Goal: Task Accomplishment & Management: Complete application form

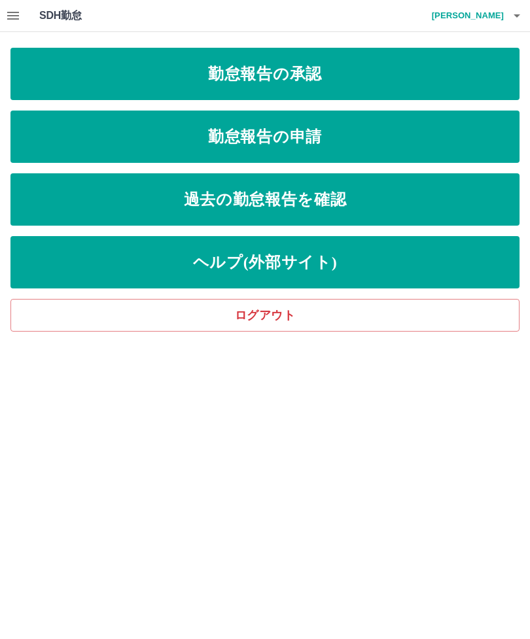
click at [347, 79] on link "勤怠報告の承認" at bounding box center [264, 74] width 509 height 52
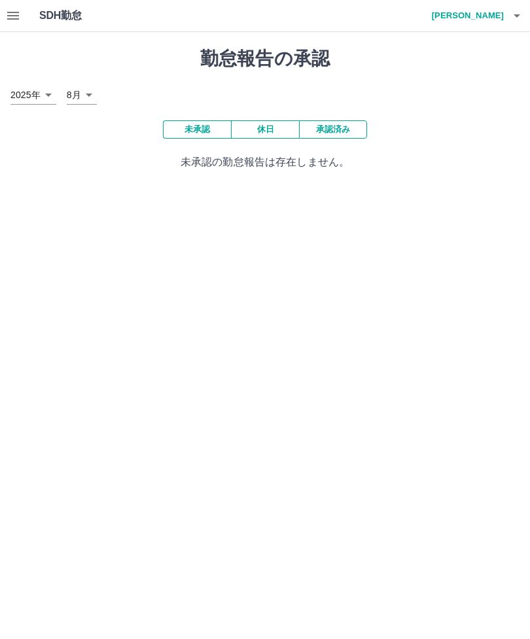
click at [341, 128] on button "承認済み" at bounding box center [333, 129] width 68 height 18
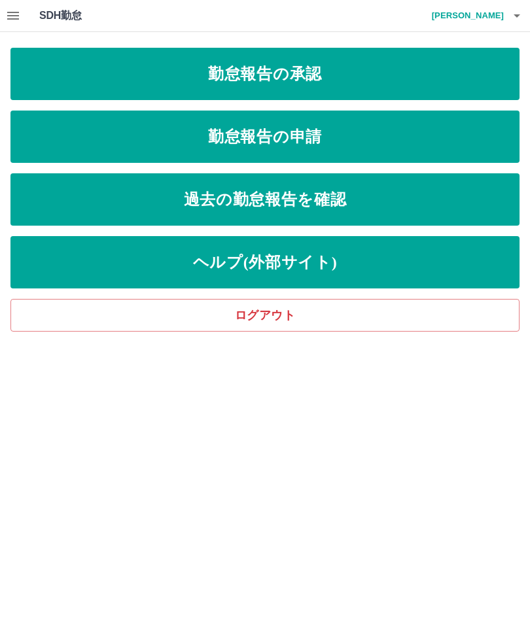
click at [348, 86] on link "勤怠報告の承認" at bounding box center [264, 74] width 509 height 52
click at [303, 78] on link "勤怠報告の承認" at bounding box center [264, 74] width 509 height 52
click at [311, 133] on link "勤怠報告の申請" at bounding box center [264, 137] width 509 height 52
click at [322, 308] on link "ログアウト" at bounding box center [264, 315] width 509 height 33
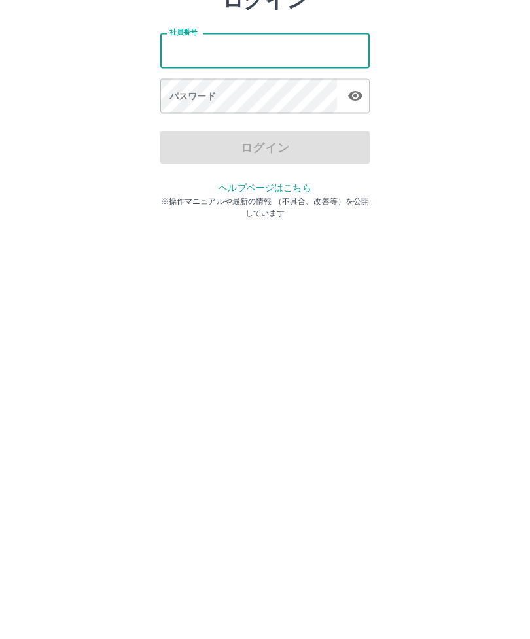
click at [280, 128] on input "社員番号" at bounding box center [264, 145] width 209 height 35
click at [287, 128] on input "社員番号" at bounding box center [264, 145] width 209 height 35
click at [311, 128] on input "社員番号" at bounding box center [264, 145] width 209 height 35
click at [279, 292] on html "ログイン 社員番号 社員番号 パスワード パスワード ログイン ヘルプページはこちら ※操作マニュアルや最新の情報 （不具合、改善等）を公開しています" at bounding box center [265, 146] width 530 height 292
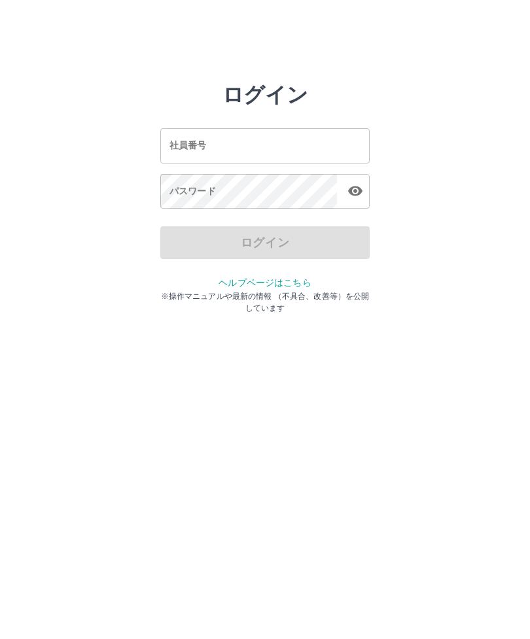
click at [237, 140] on input "社員番号" at bounding box center [264, 145] width 209 height 35
type input "*******"
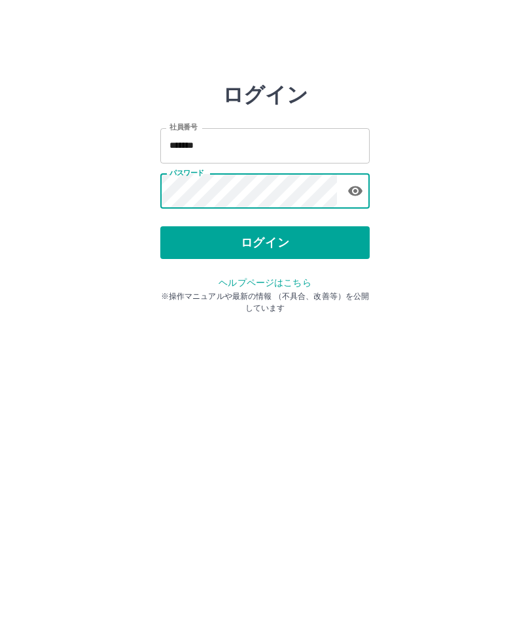
click at [306, 243] on button "ログイン" at bounding box center [264, 242] width 209 height 33
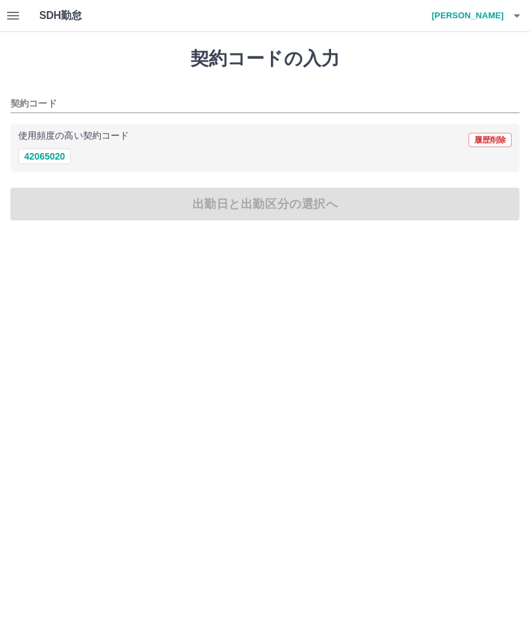
click at [52, 158] on button "42065020" at bounding box center [44, 156] width 52 height 16
type input "********"
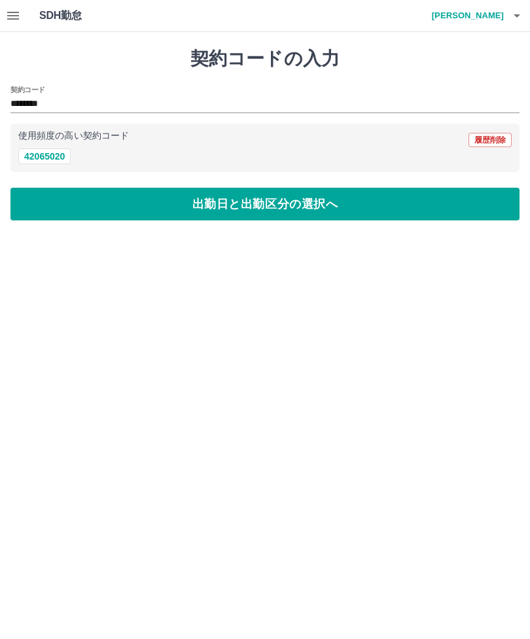
click at [303, 210] on button "出勤日と出勤区分の選択へ" at bounding box center [264, 204] width 509 height 33
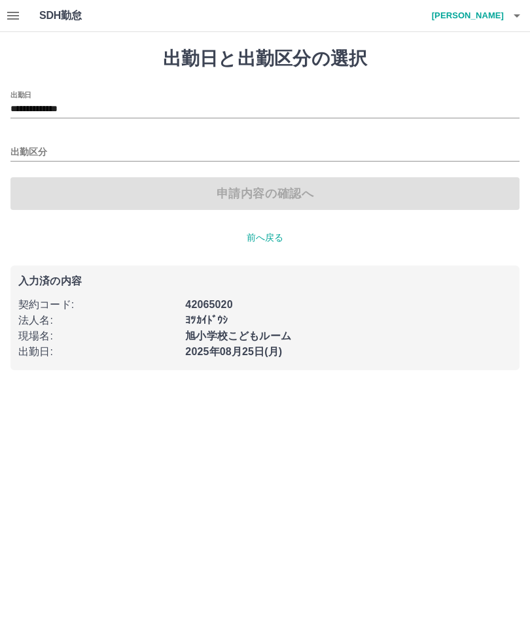
click at [201, 149] on input "出勤区分" at bounding box center [264, 153] width 509 height 16
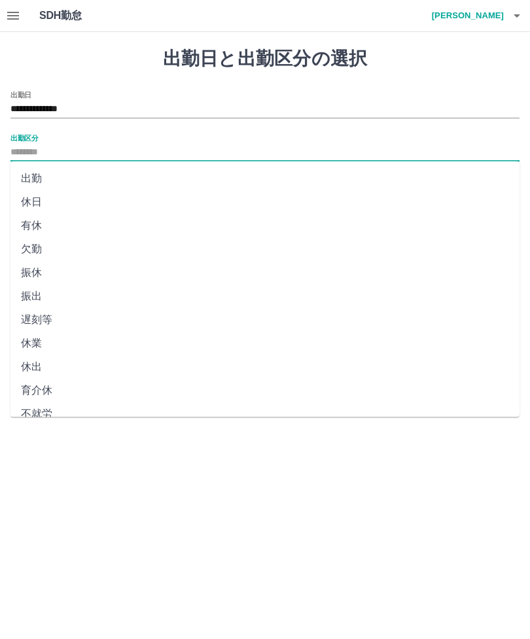
click at [33, 172] on li "出勤" at bounding box center [264, 179] width 509 height 24
type input "**"
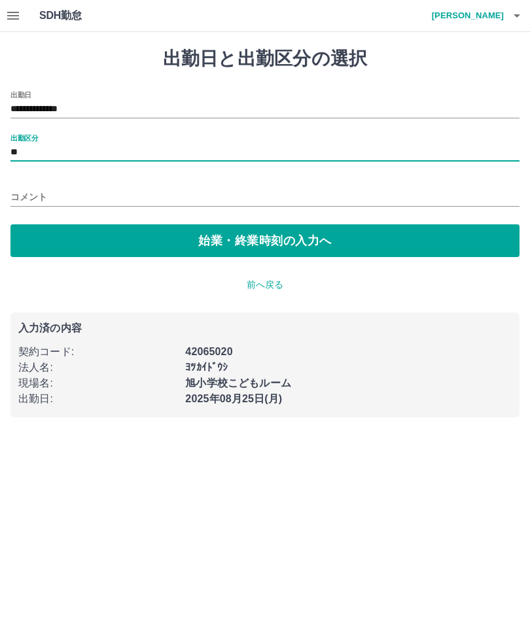
click at [297, 239] on button "始業・終業時刻の入力へ" at bounding box center [264, 240] width 509 height 33
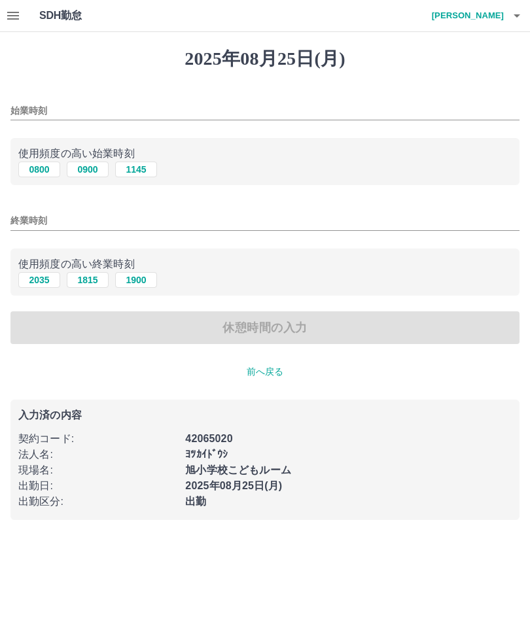
click at [44, 159] on p "使用頻度の高い始業時刻" at bounding box center [264, 154] width 493 height 16
click at [49, 155] on p "使用頻度の高い始業時刻" at bounding box center [264, 154] width 493 height 16
click at [35, 173] on button "0800" at bounding box center [39, 170] width 42 height 16
type input "****"
click at [173, 218] on input "終業時刻" at bounding box center [264, 220] width 509 height 19
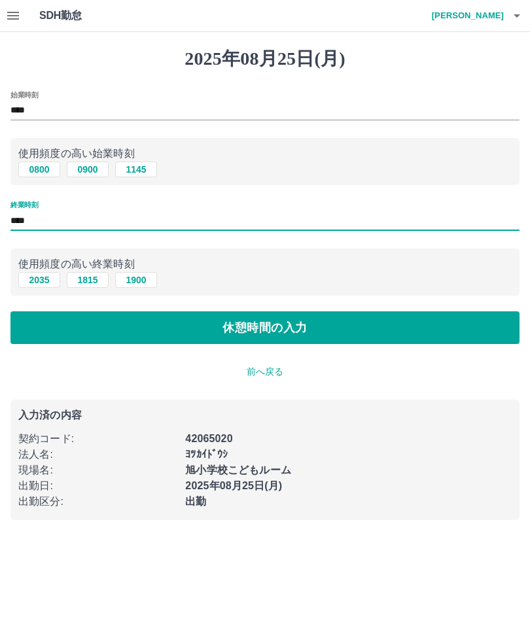
type input "****"
click at [315, 317] on button "休憩時間の入力" at bounding box center [264, 327] width 509 height 33
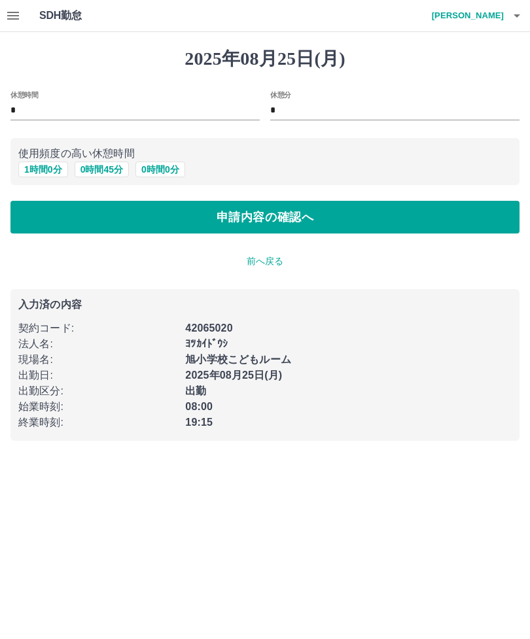
click at [265, 262] on p "前へ戻る" at bounding box center [264, 261] width 509 height 14
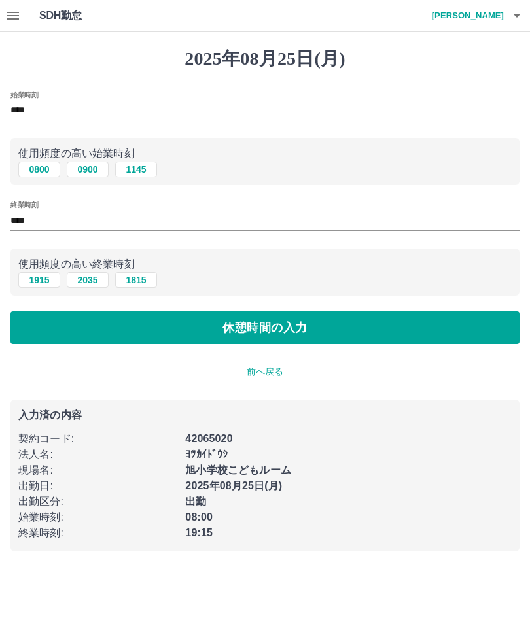
click at [65, 218] on input "****" at bounding box center [264, 220] width 509 height 19
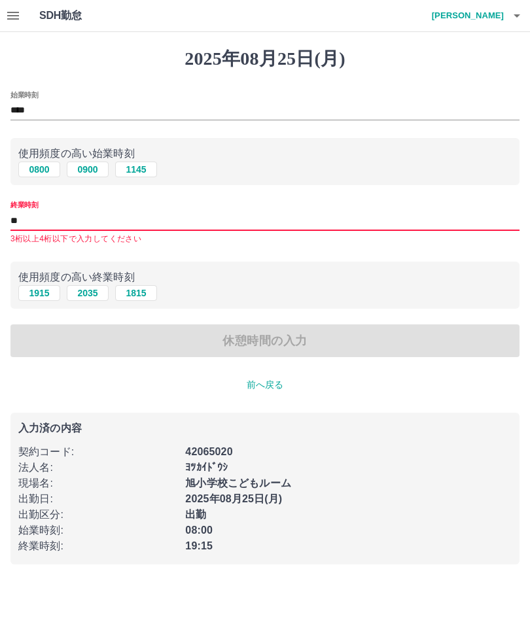
type input "*"
type input "****"
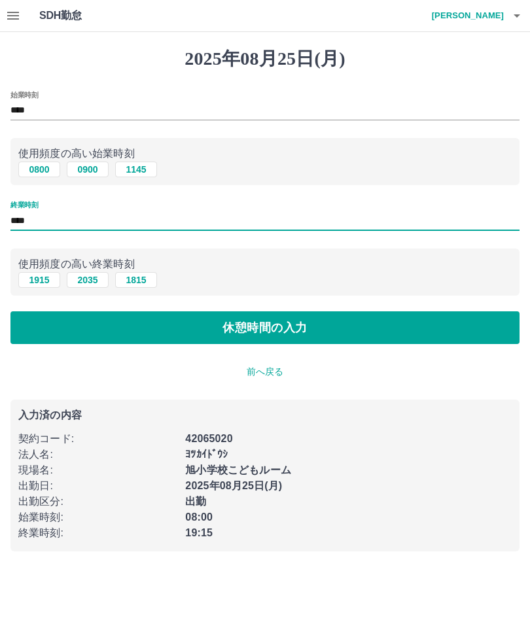
click at [313, 332] on button "休憩時間の入力" at bounding box center [264, 327] width 509 height 33
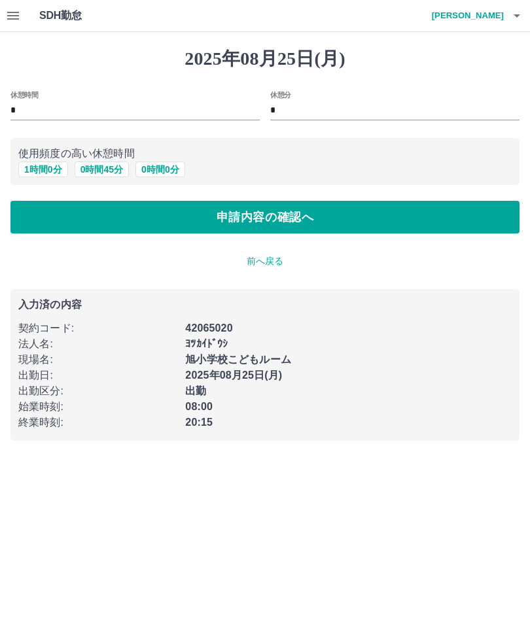
click at [39, 162] on button "1 時間 0 分" at bounding box center [43, 170] width 50 height 16
type input "*"
click at [305, 205] on button "申請内容の確認へ" at bounding box center [264, 217] width 509 height 33
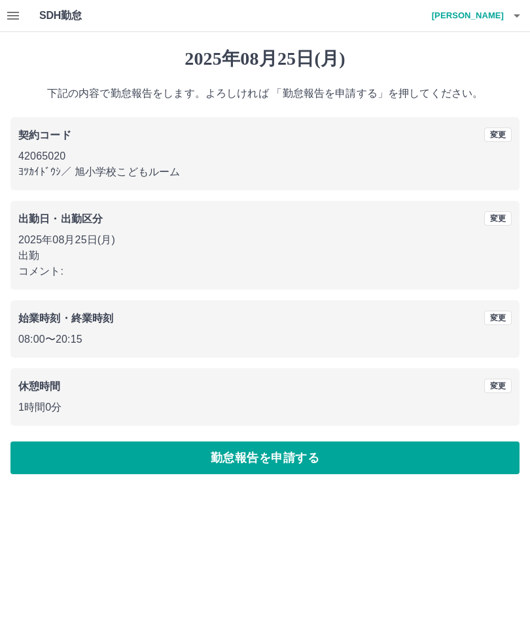
click at [315, 465] on button "勤怠報告を申請する" at bounding box center [264, 457] width 509 height 33
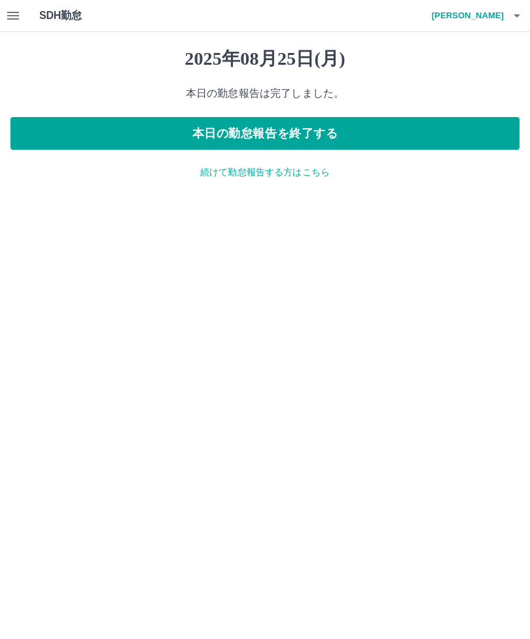
click at [376, 126] on button "本日の勤怠報告を終了する" at bounding box center [264, 133] width 509 height 33
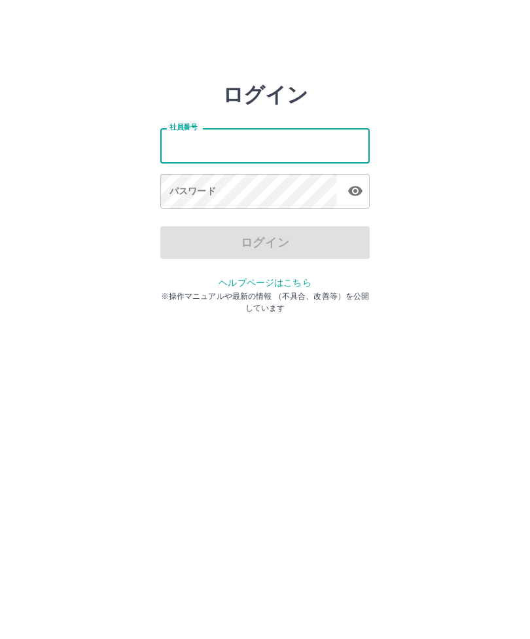
type input "*******"
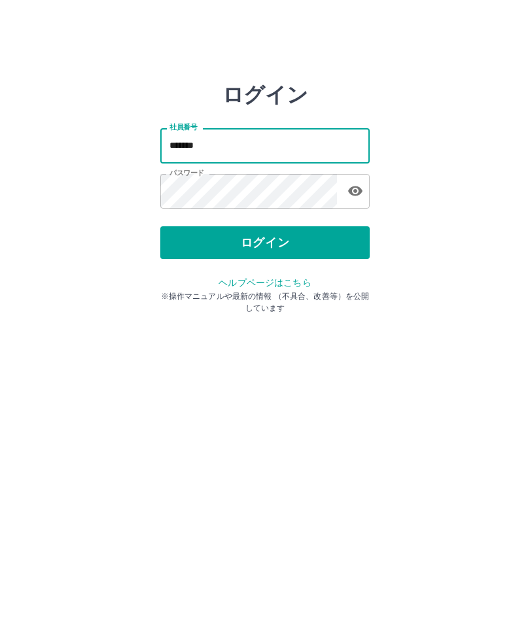
click at [323, 231] on button "ログイン" at bounding box center [264, 242] width 209 height 33
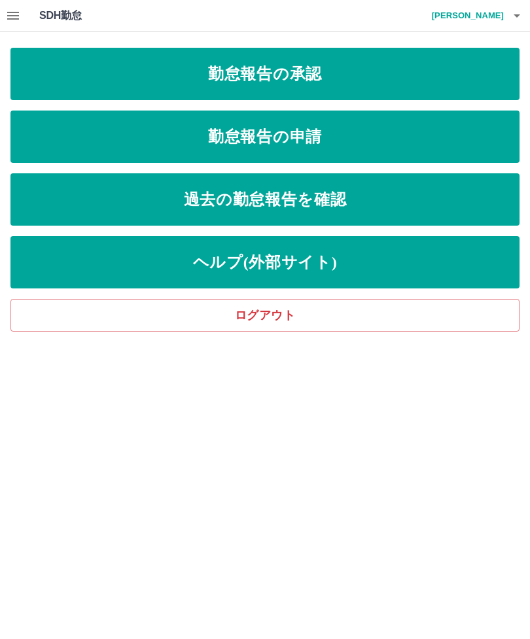
click at [319, 68] on link "勤怠報告の承認" at bounding box center [264, 74] width 509 height 52
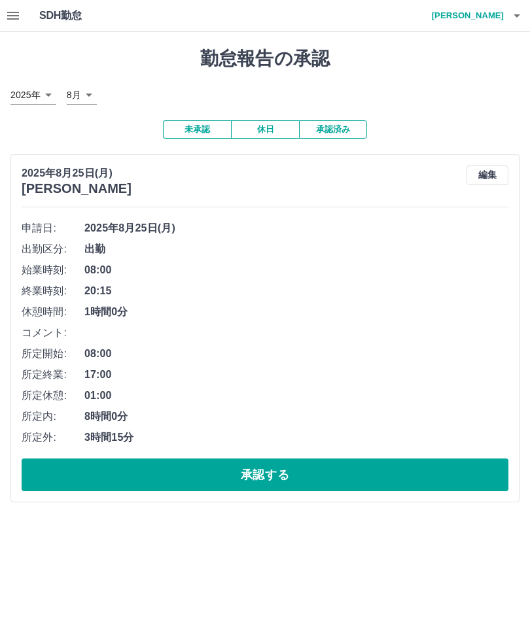
click at [347, 469] on button "承認する" at bounding box center [265, 474] width 486 height 33
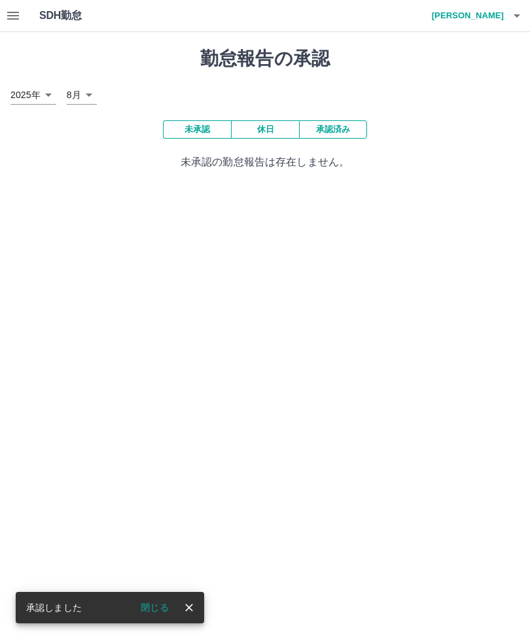
click at [165, 604] on button "閉じる" at bounding box center [154, 608] width 49 height 20
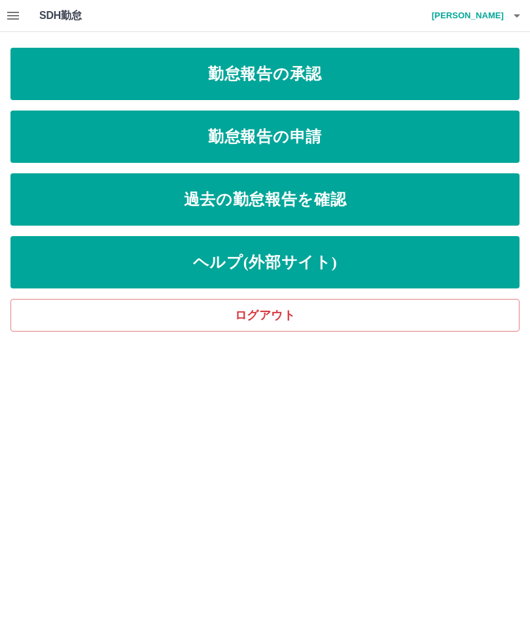
click at [350, 133] on link "勤怠報告の申請" at bounding box center [264, 137] width 509 height 52
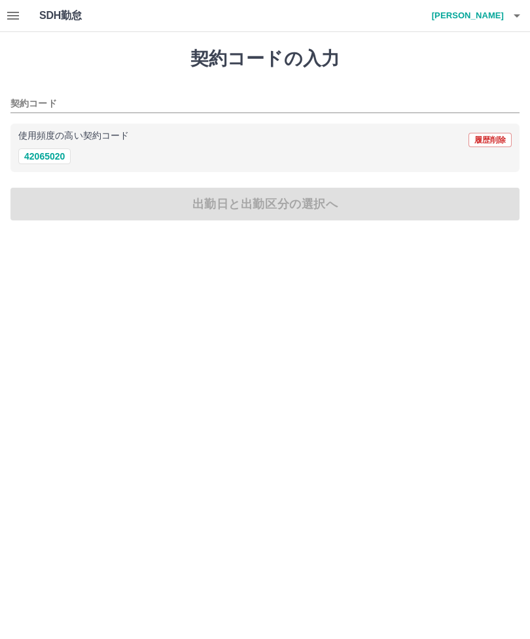
click at [63, 152] on button "42065020" at bounding box center [44, 156] width 52 height 16
type input "********"
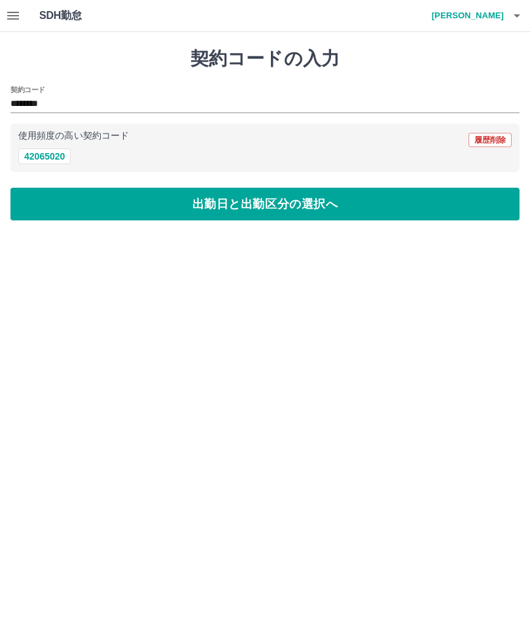
click at [345, 205] on button "出勤日と出勤区分の選択へ" at bounding box center [264, 204] width 509 height 33
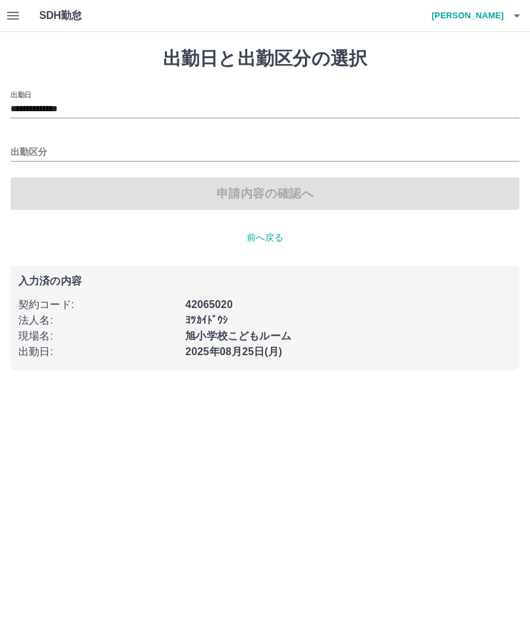
click at [226, 146] on input "出勤区分" at bounding box center [264, 153] width 509 height 16
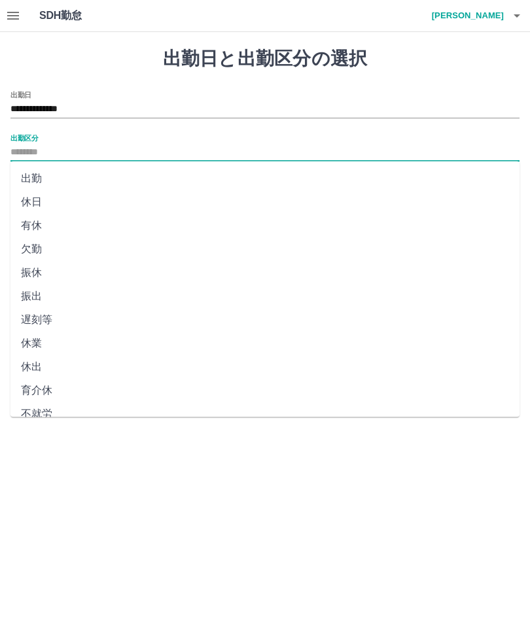
click at [41, 175] on li "出勤" at bounding box center [264, 179] width 509 height 24
type input "**"
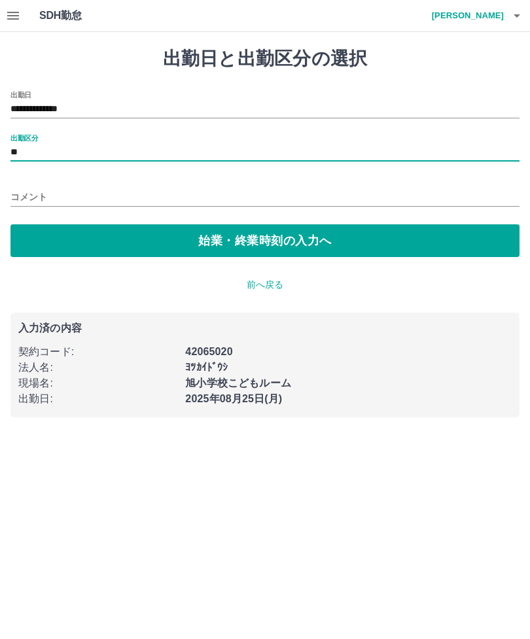
click at [335, 240] on button "始業・終業時刻の入力へ" at bounding box center [264, 240] width 509 height 33
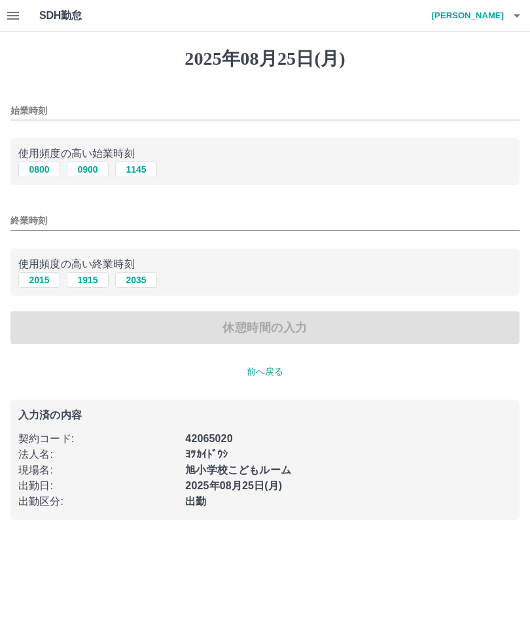
click at [46, 165] on button "0800" at bounding box center [39, 170] width 42 height 16
type input "****"
click at [228, 216] on input "終業時刻" at bounding box center [264, 220] width 509 height 19
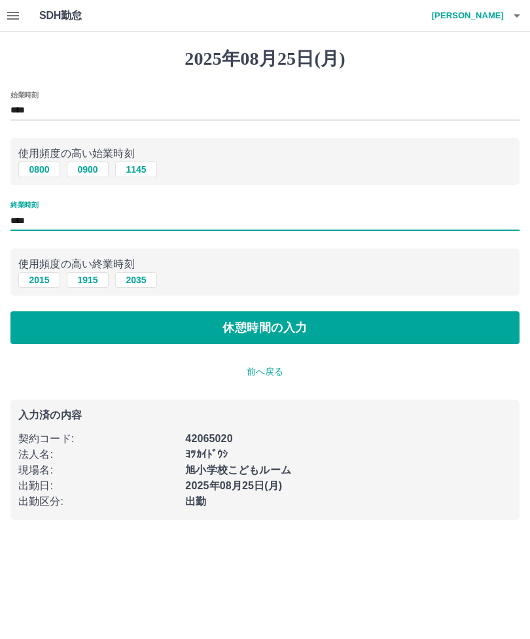
type input "****"
click at [324, 328] on button "休憩時間の入力" at bounding box center [264, 327] width 509 height 33
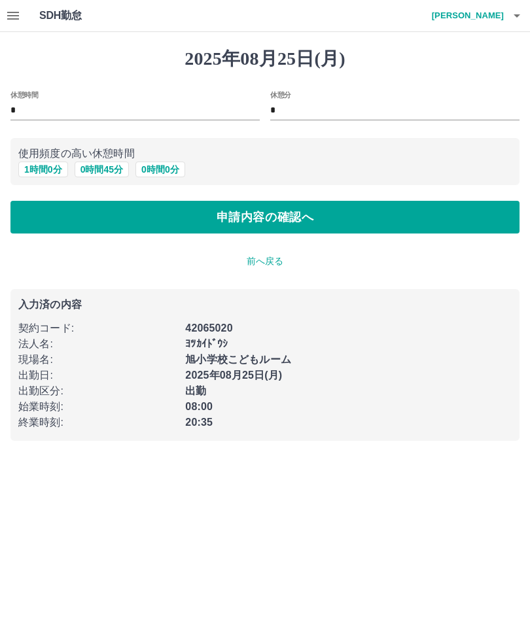
click at [49, 163] on button "1 時間 0 分" at bounding box center [43, 170] width 50 height 16
type input "*"
click at [366, 220] on button "申請内容の確認へ" at bounding box center [264, 217] width 509 height 33
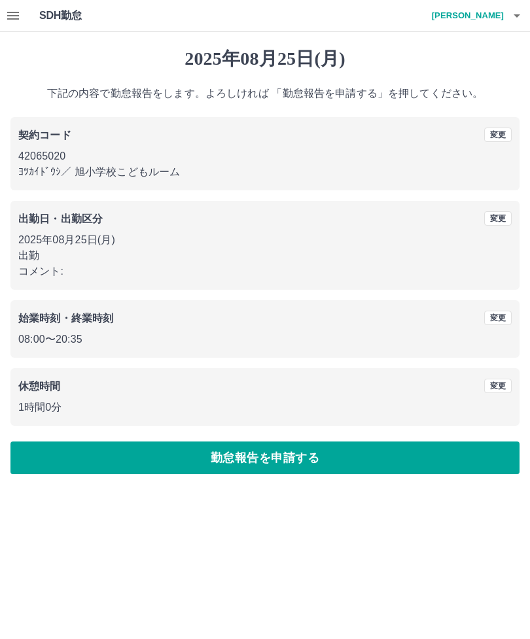
click at [335, 454] on button "勤怠報告を申請する" at bounding box center [264, 457] width 509 height 33
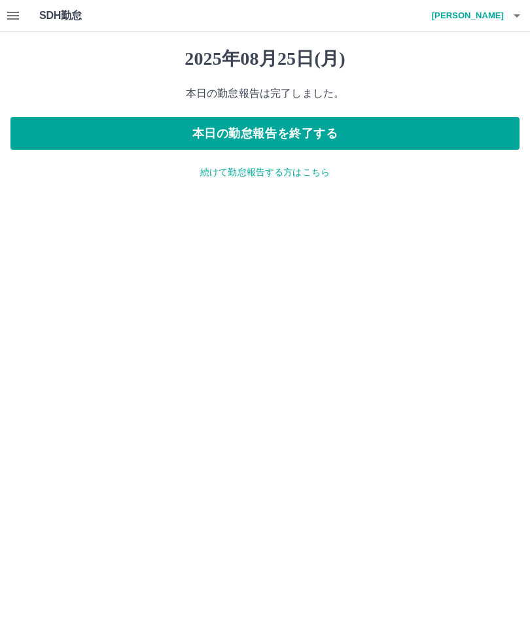
click at [341, 124] on button "本日の勤怠報告を終了する" at bounding box center [264, 133] width 509 height 33
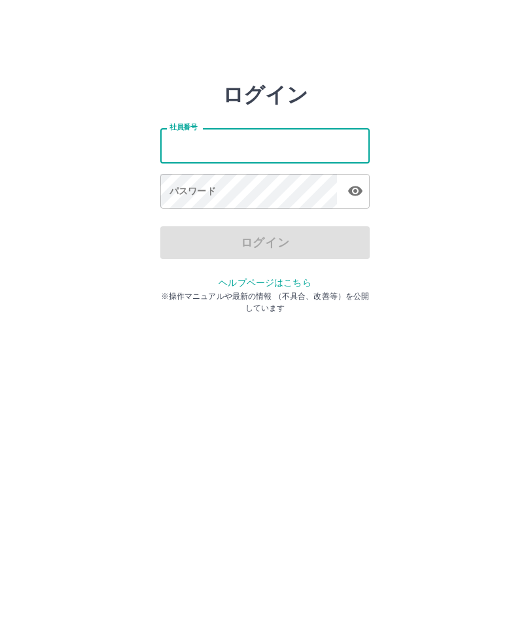
type input "*******"
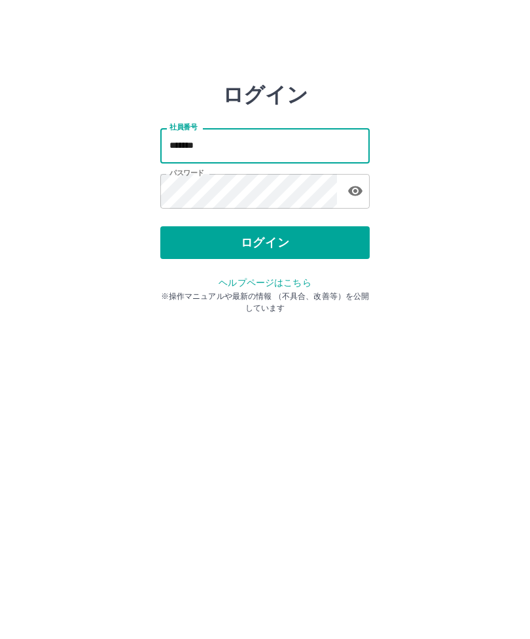
click at [337, 239] on button "ログイン" at bounding box center [264, 242] width 209 height 33
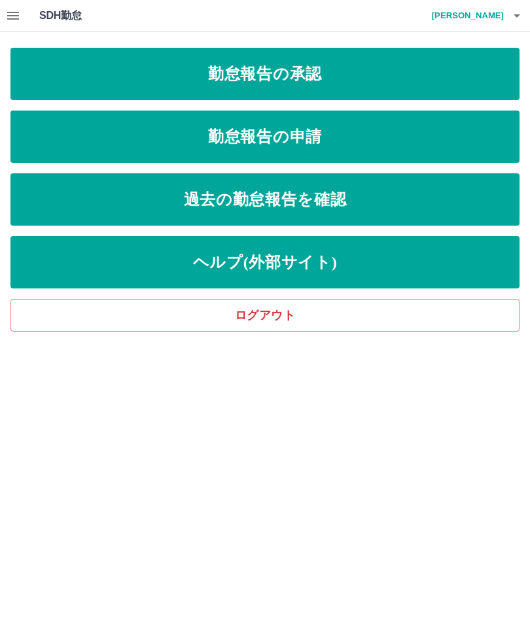
click at [347, 77] on link "勤怠報告の承認" at bounding box center [264, 74] width 509 height 52
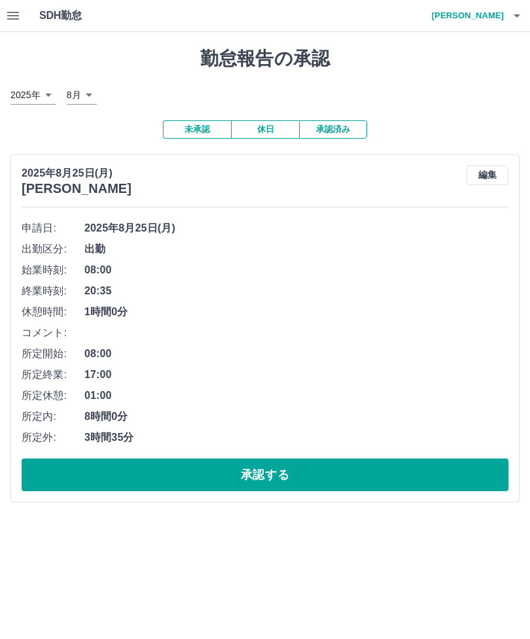
click at [350, 468] on button "承認する" at bounding box center [265, 474] width 486 height 33
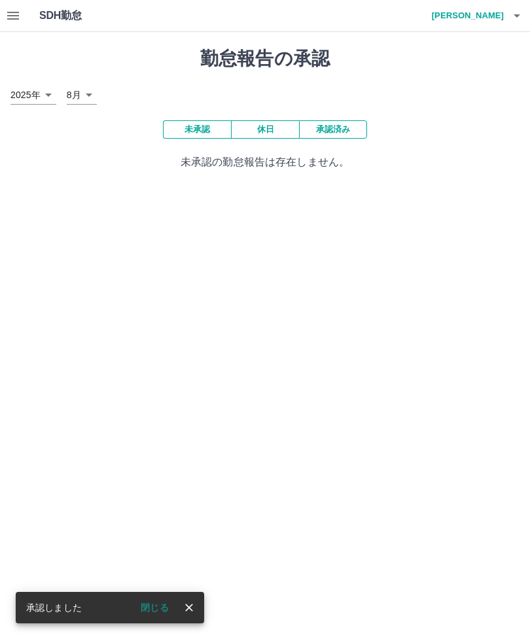
click at [165, 606] on button "閉じる" at bounding box center [154, 608] width 49 height 20
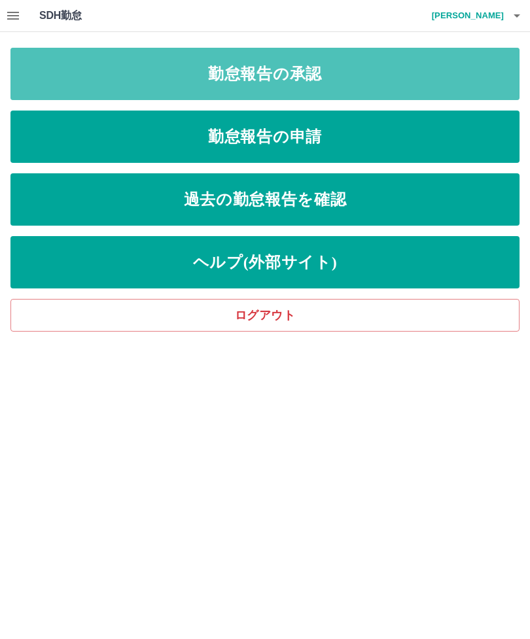
click at [340, 68] on link "勤怠報告の承認" at bounding box center [264, 74] width 509 height 52
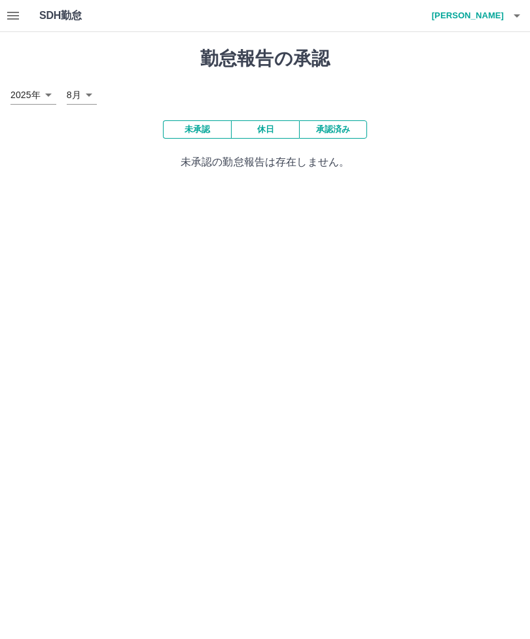
click at [340, 129] on button "承認済み" at bounding box center [333, 129] width 68 height 18
